Goal: Task Accomplishment & Management: Use online tool/utility

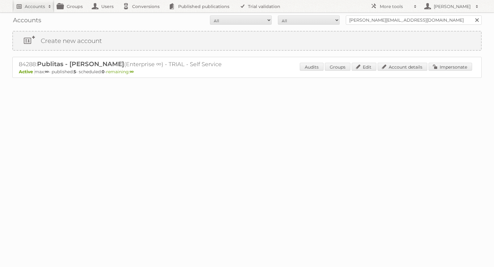
click at [37, 8] on h2 "Accounts" at bounding box center [35, 6] width 20 height 6
click at [30, 1] on link "Accounts" at bounding box center [33, 6] width 42 height 12
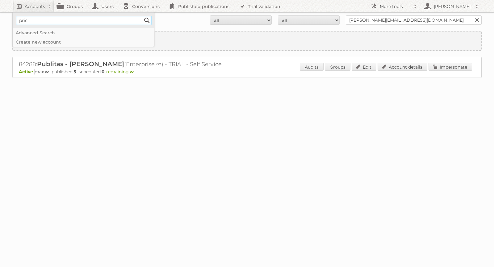
type input"] "priceshoes"
click at [146, 21] on input "Search" at bounding box center [146, 20] width 9 height 9
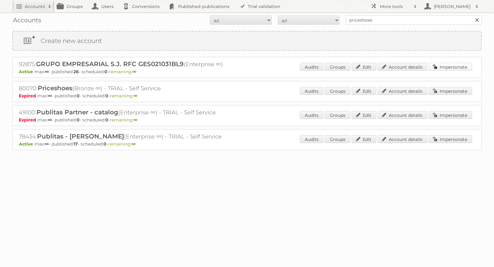
click at [456, 67] on link "Impersonate" at bounding box center [451, 67] width 44 height 8
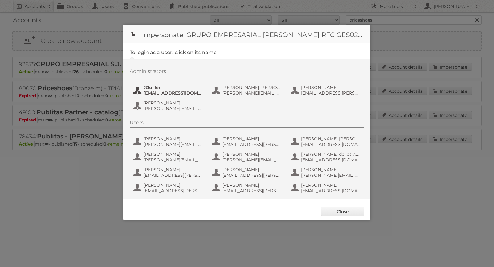
click at [157, 86] on span "JGuillén" at bounding box center [174, 88] width 60 height 6
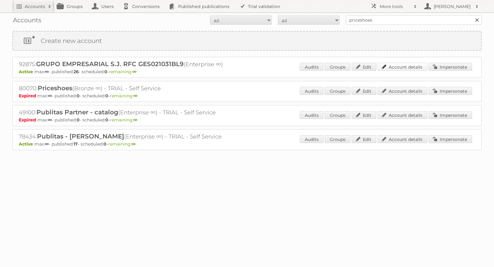
click at [414, 66] on link "Account details" at bounding box center [403, 67] width 50 height 8
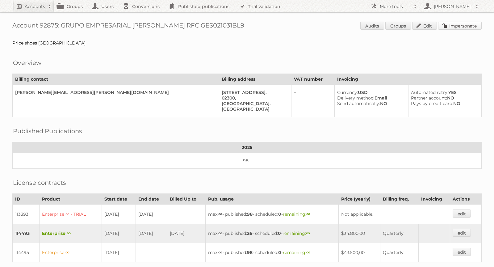
click at [457, 27] on link "Impersonate" at bounding box center [460, 26] width 44 height 8
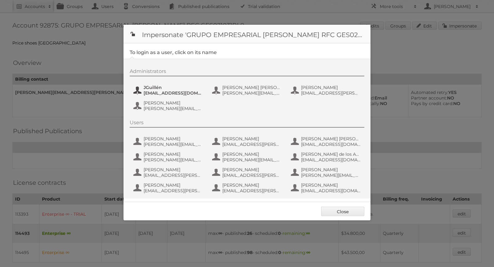
click at [154, 87] on span "JGuillén" at bounding box center [174, 88] width 60 height 6
